Goal: Transaction & Acquisition: Purchase product/service

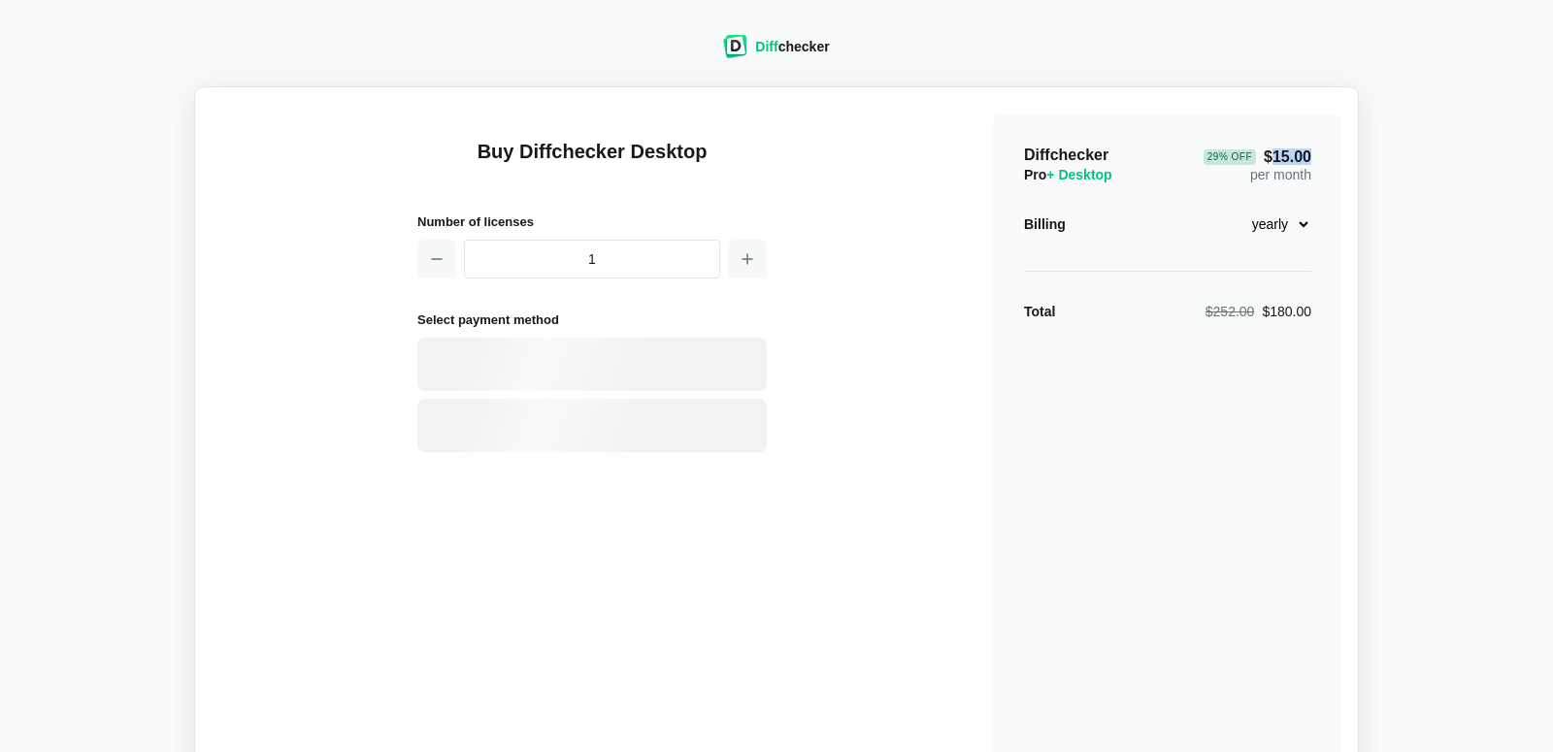
click at [1267, 155] on span "29 % Off $15.00" at bounding box center [1258, 158] width 108 height 16
click at [1267, 216] on select "monthly yearly" at bounding box center [1269, 224] width 83 height 33
click at [1228, 208] on select "monthly yearly" at bounding box center [1269, 224] width 83 height 33
click at [1268, 216] on select "monthly yearly" at bounding box center [1269, 224] width 83 height 33
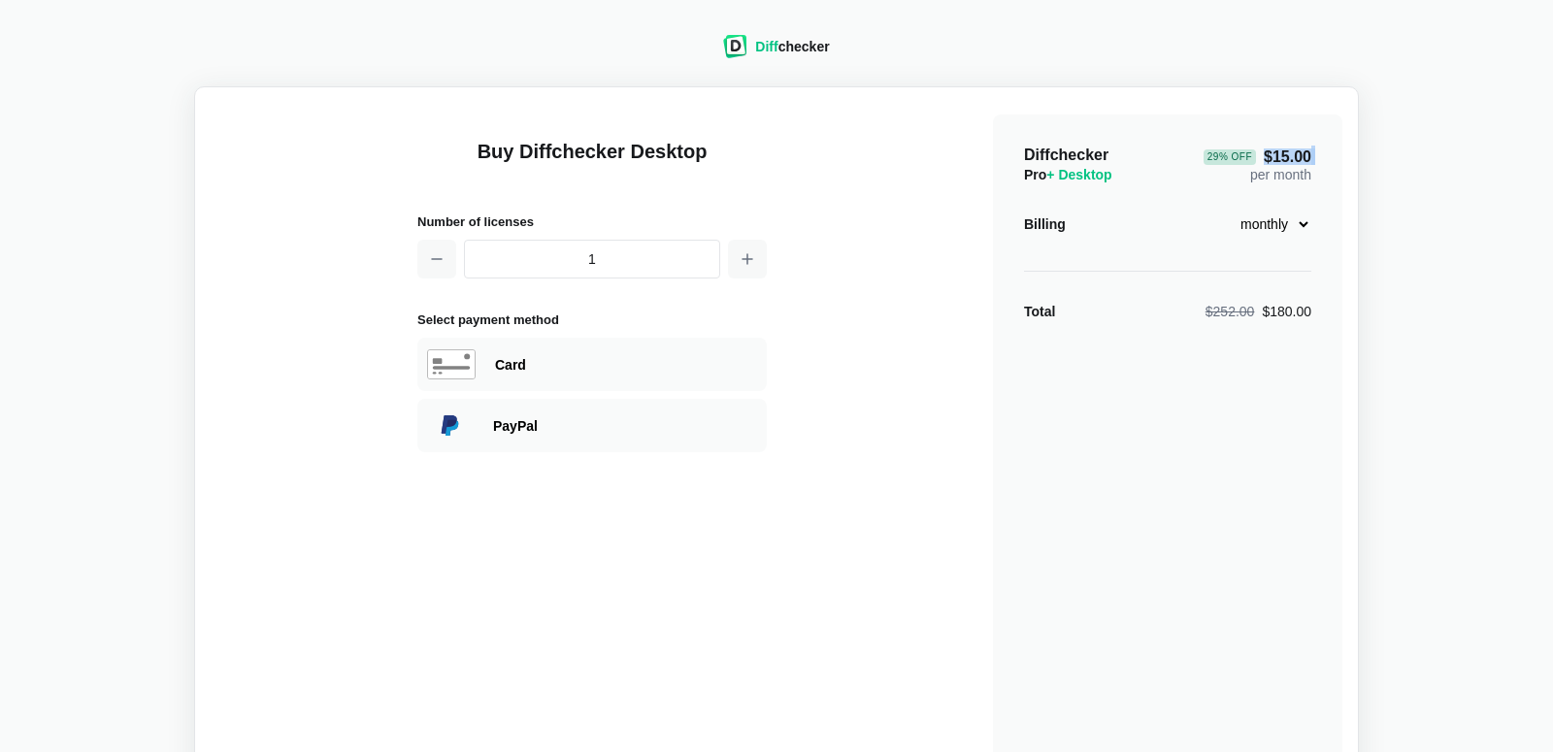
click at [1228, 208] on select "monthly yearly" at bounding box center [1269, 224] width 83 height 33
click at [1348, 208] on main "Buy Diffchecker Desktop Number of licenses 1 Select payment method Visa MasterC…" at bounding box center [776, 458] width 1165 height 744
click at [1283, 213] on select "monthly yearly" at bounding box center [1269, 224] width 83 height 33
select select "desktop-yearly-180"
click at [1228, 208] on select "monthly yearly" at bounding box center [1269, 224] width 83 height 33
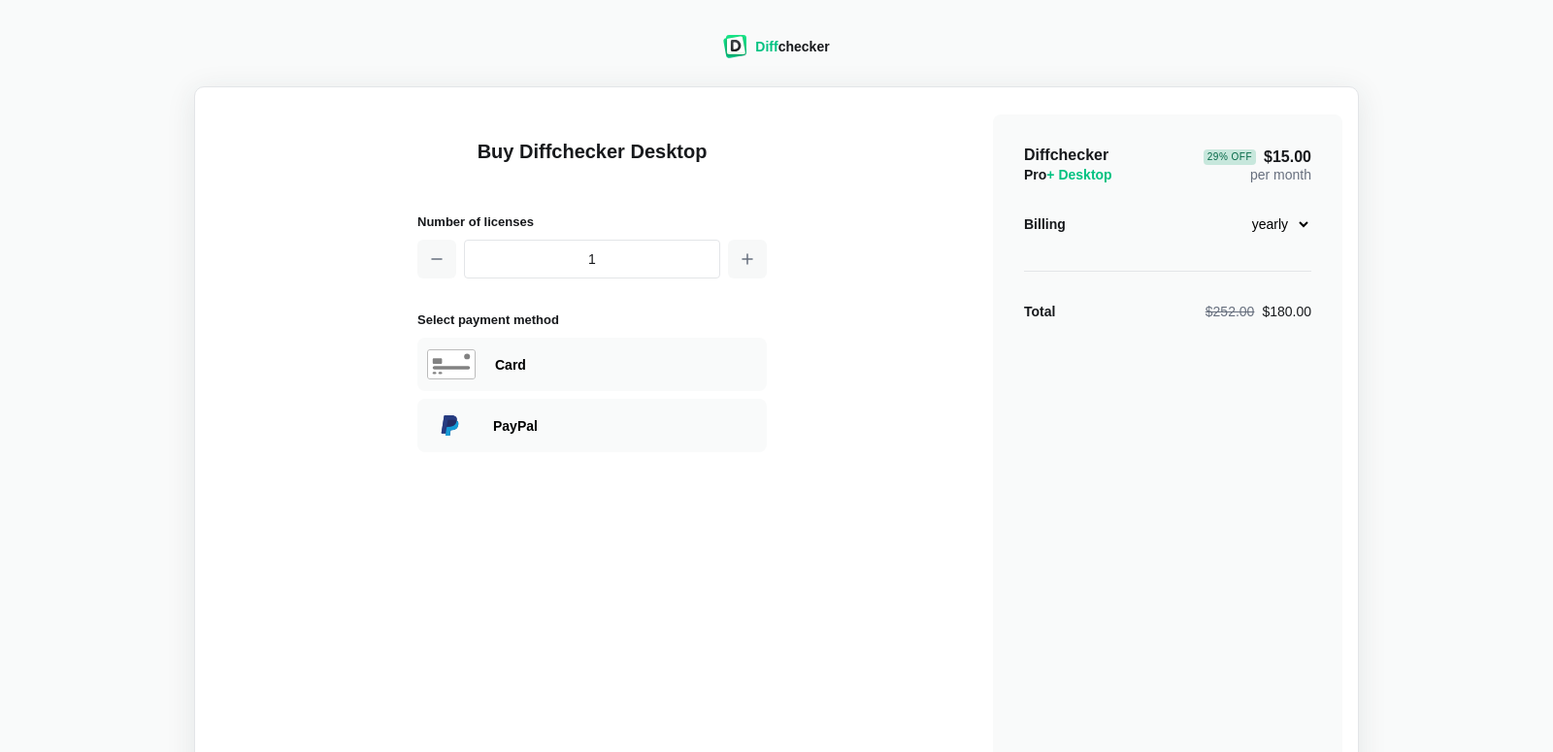
click at [1252, 271] on div "Diffchecker Pro + Desktop 29 % Off $15.00 per month Billing monthly yearly Tota…" at bounding box center [1167, 464] width 349 height 699
click at [635, 378] on div "Card" at bounding box center [591, 364] width 349 height 53
select select "[GEOGRAPHIC_DATA]"
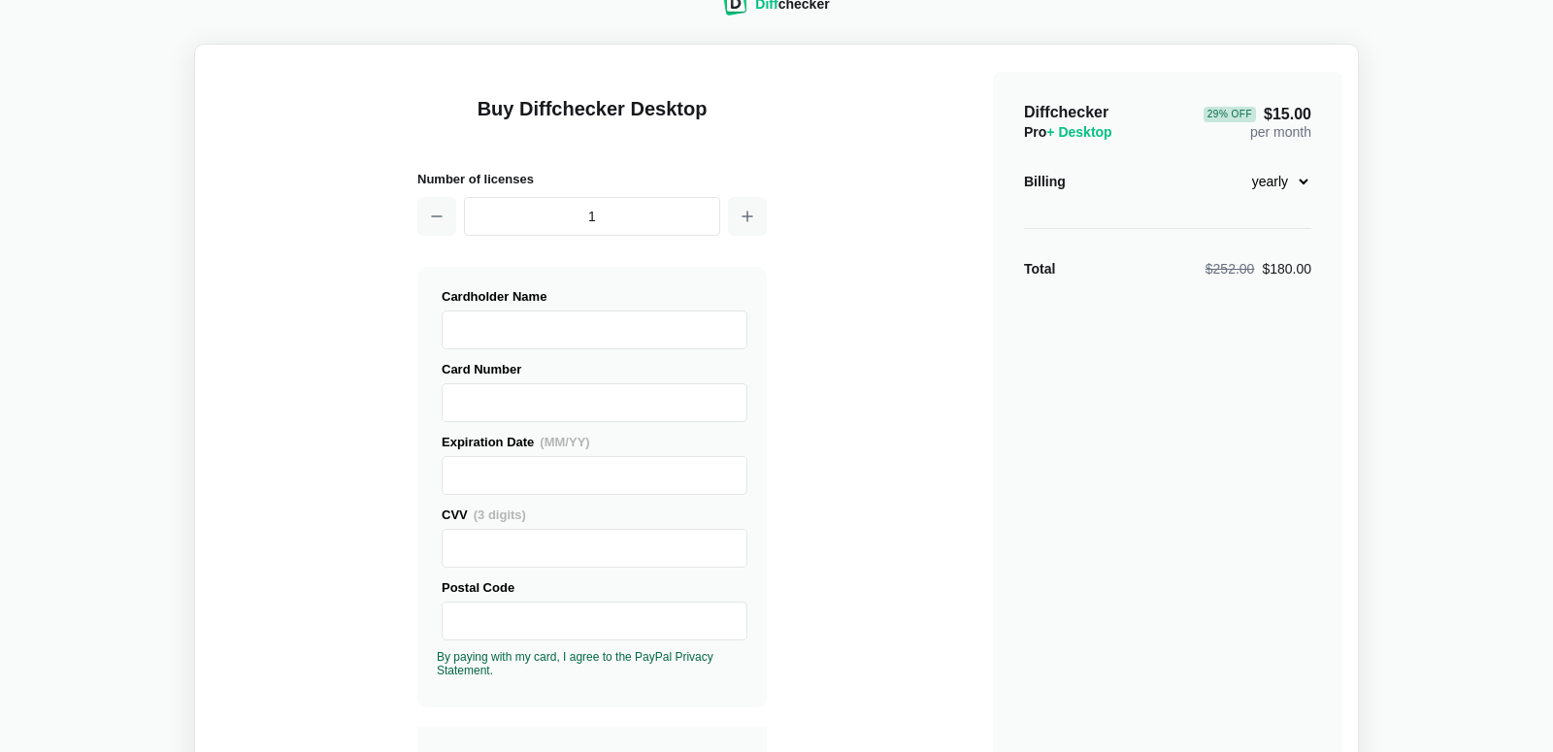
scroll to position [41, 0]
click at [881, 515] on div "Buy Diffchecker Desktop Number of licenses 1 Visa MasterCard Union Pay American…" at bounding box center [777, 700] width 1132 height 1276
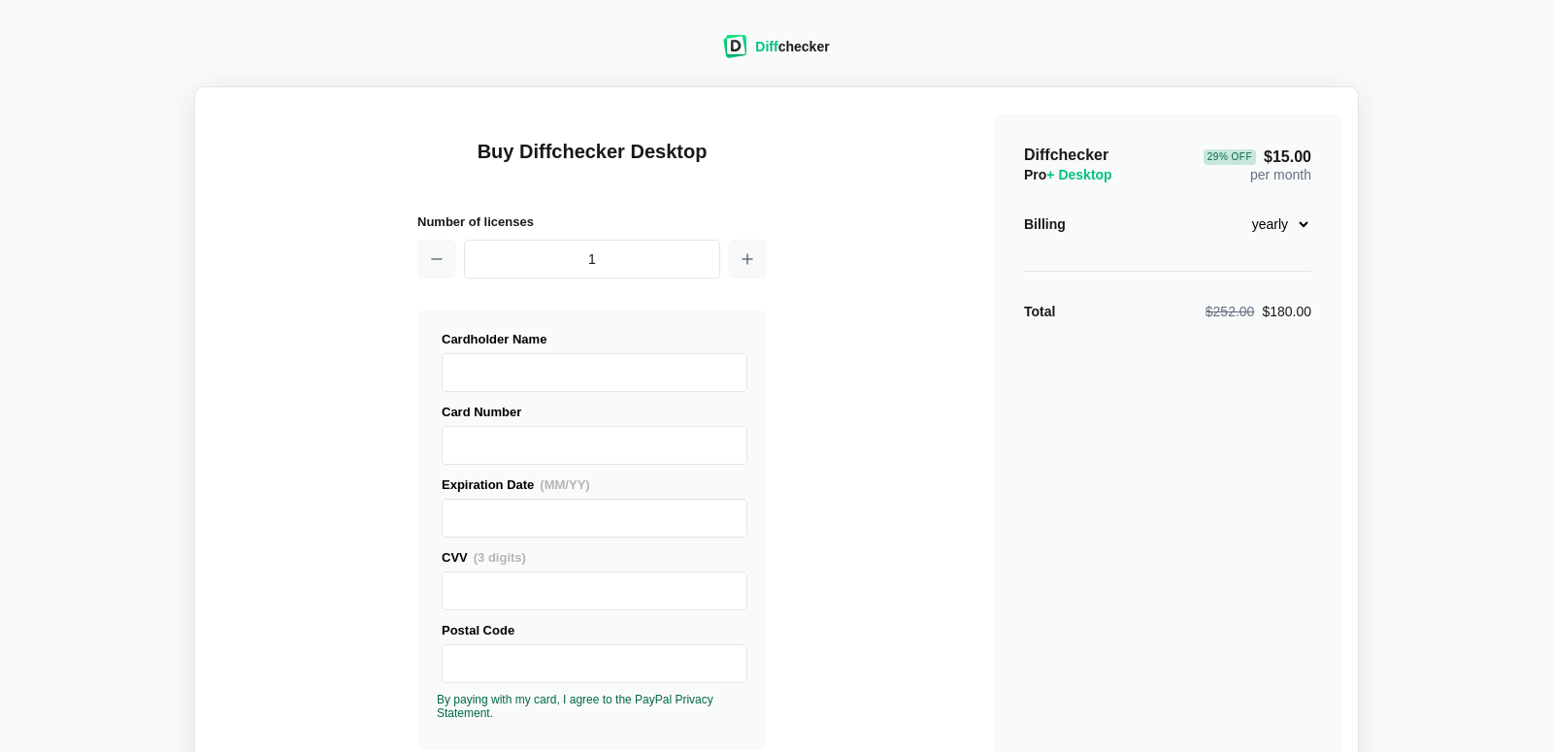
click at [1269, 218] on select "monthly yearly" at bounding box center [1269, 224] width 83 height 33
click at [1228, 208] on select "monthly yearly" at bounding box center [1269, 224] width 83 height 33
